Goal: Find specific page/section: Find specific page/section

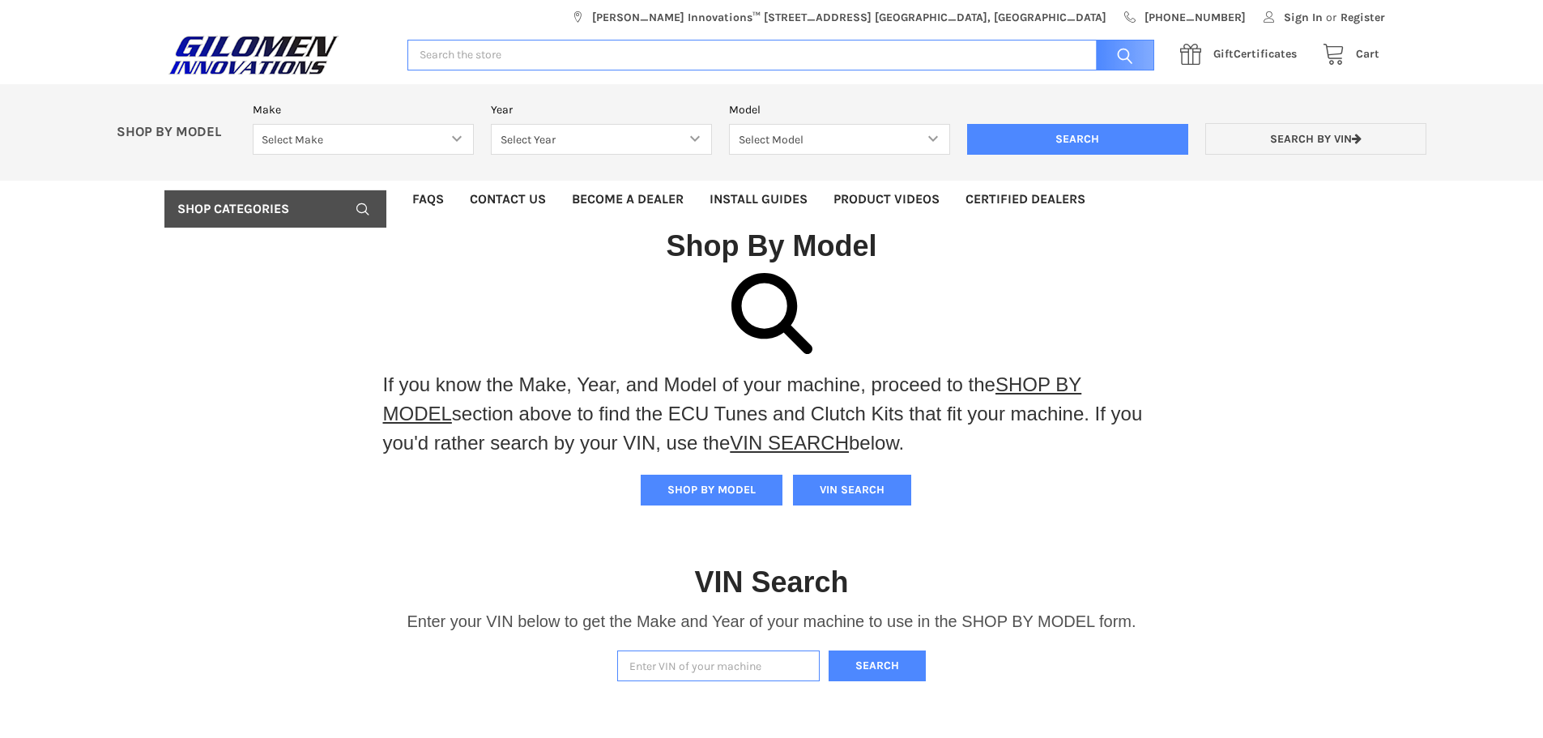
click at [763, 663] on input "Enter VIN of your machine" at bounding box center [718, 666] width 202 height 32
paste input "[US_VEHICLE_IDENTIFICATION_NUMBER]"
type input "[US_VEHICLE_IDENTIFICATION_NUMBER]"
click at [882, 656] on button "Search" at bounding box center [877, 666] width 97 height 32
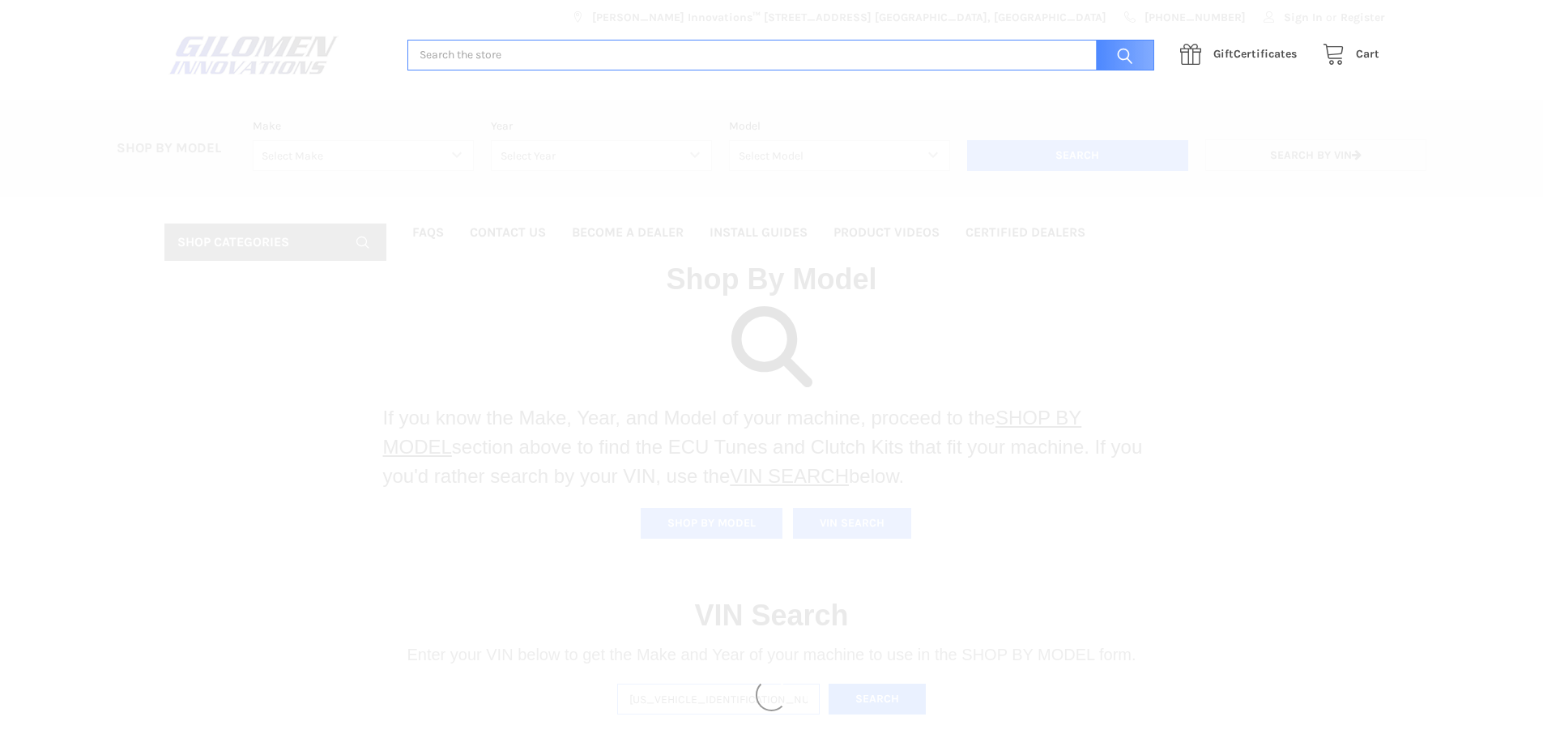
select select "330"
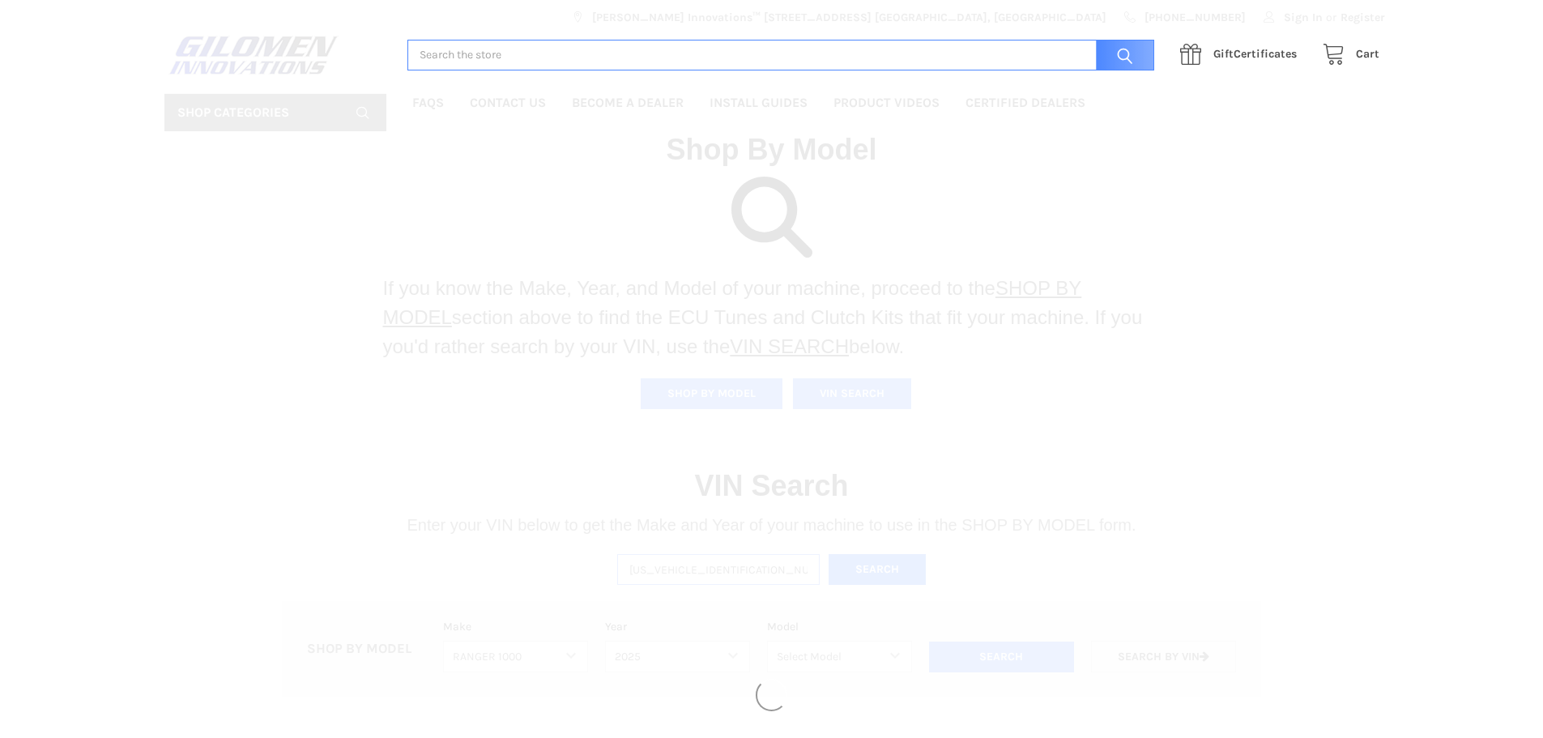
select select "664"
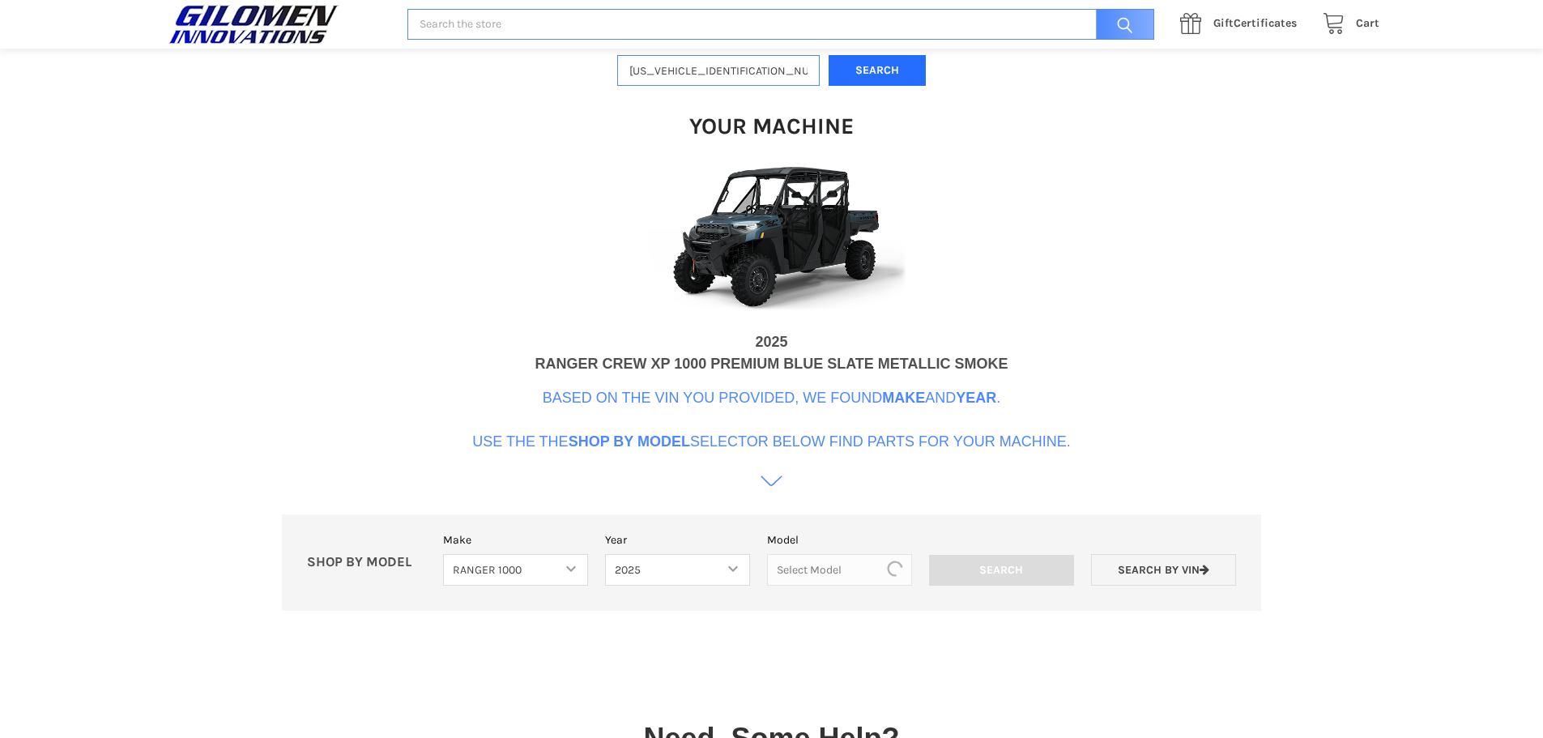
scroll to position [496, 0]
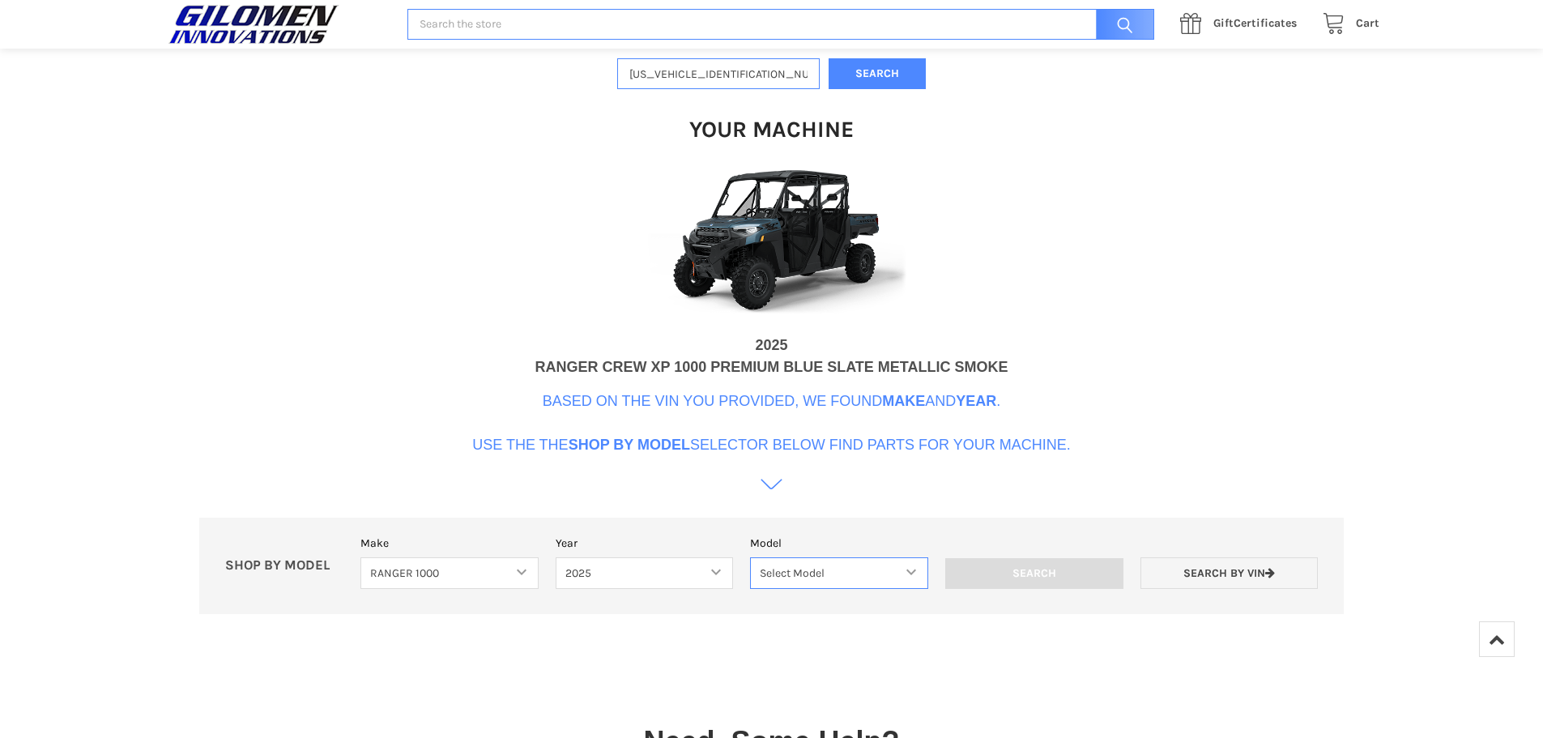
click at [874, 570] on select "Select Model Ranger 1000 Basic 61 HP SOHC Ranger 1000 Crew Basic 61 HP SOHC Ran…" at bounding box center [839, 573] width 178 height 32
select select "668"
click at [751, 557] on select "Select Model Ranger 1000 Basic 61 HP SOHC Ranger 1000 Crew Basic 61 HP SOHC Ran…" at bounding box center [839, 573] width 178 height 32
click at [1009, 571] on input "Search" at bounding box center [1034, 573] width 178 height 31
